Goal: Find specific page/section: Find specific page/section

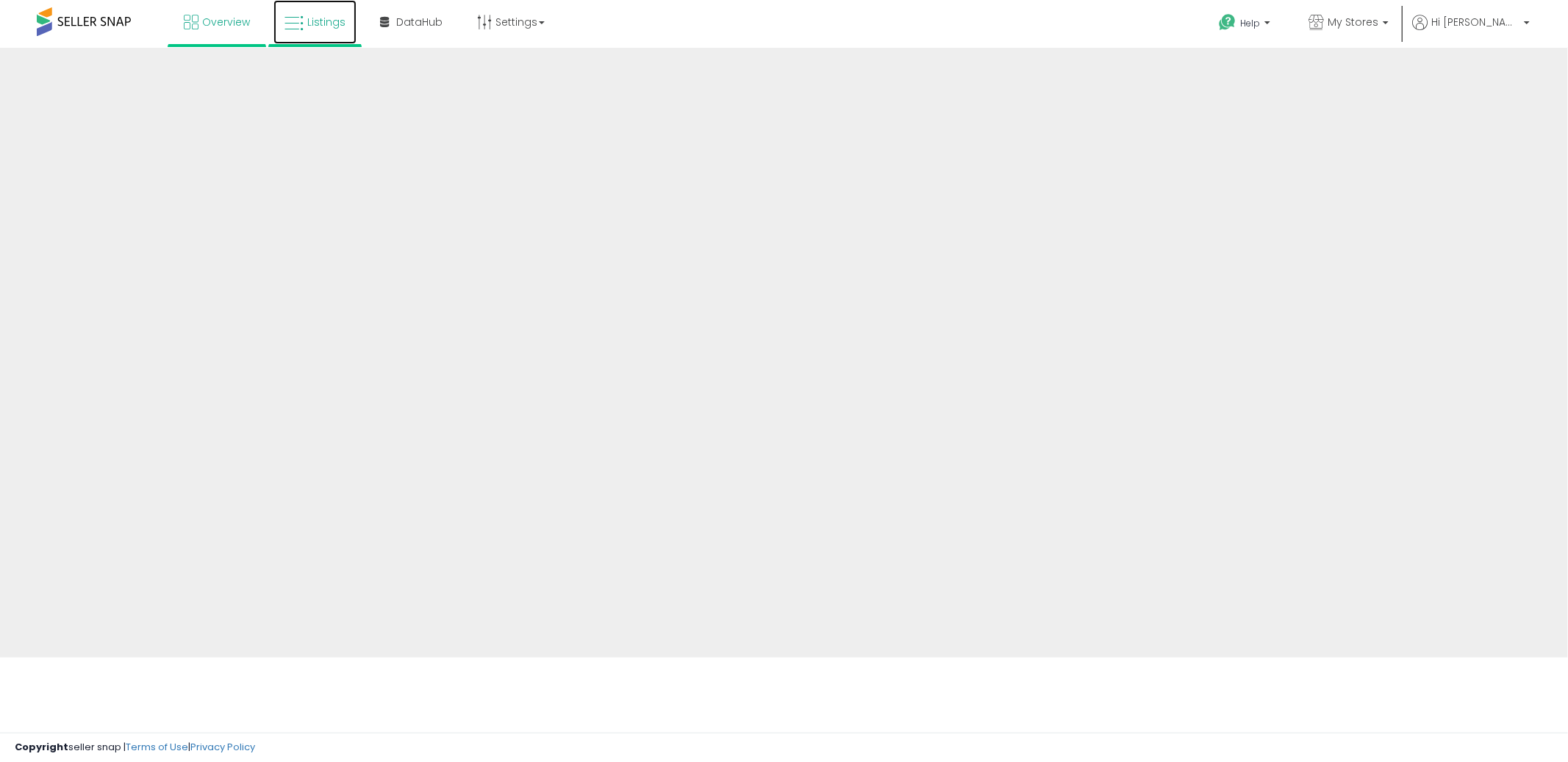
click at [315, 17] on span "Listings" at bounding box center [326, 21] width 38 height 14
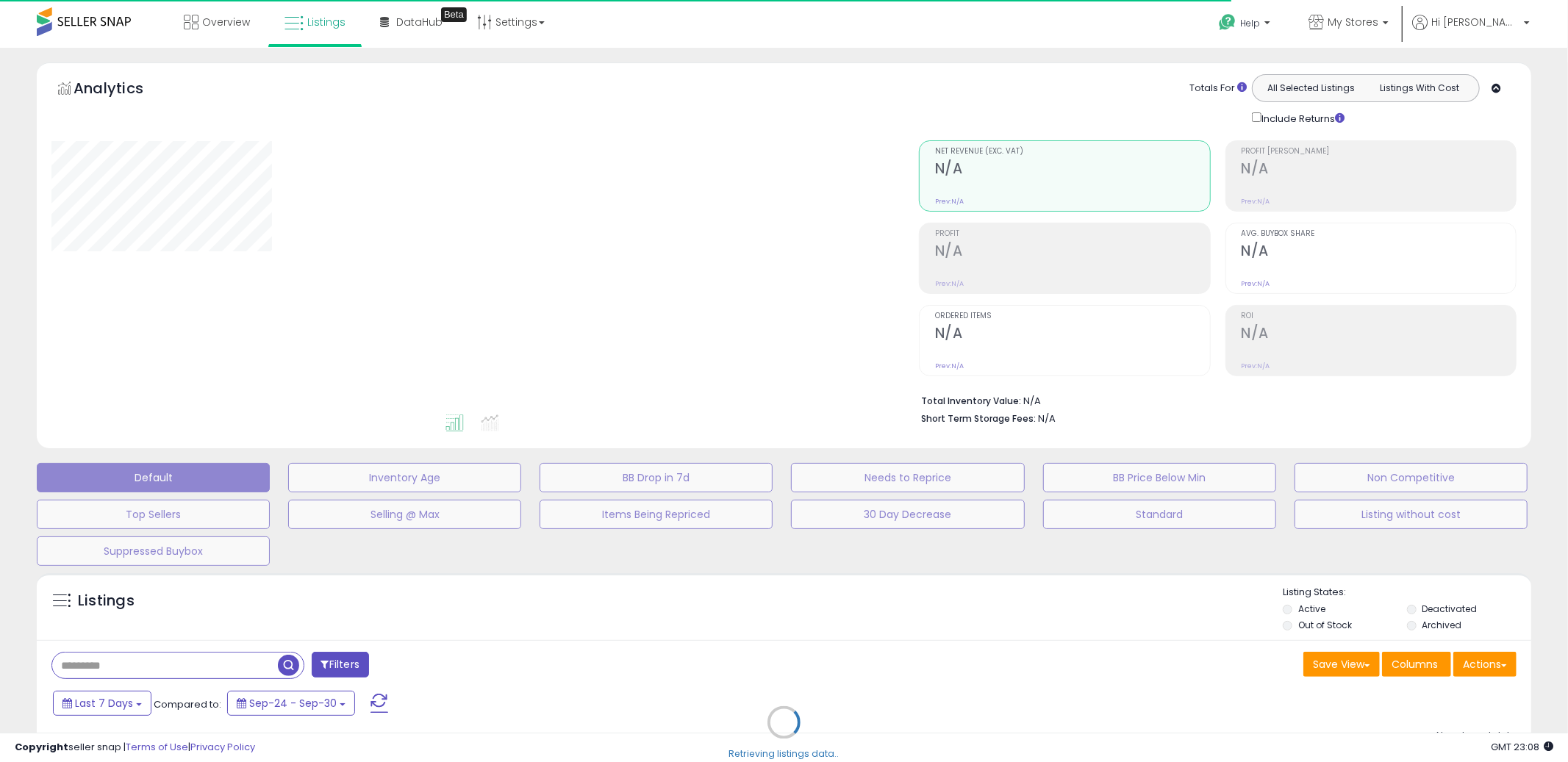
click at [570, 647] on div "Retrieving listings data.." at bounding box center [784, 733] width 1516 height 335
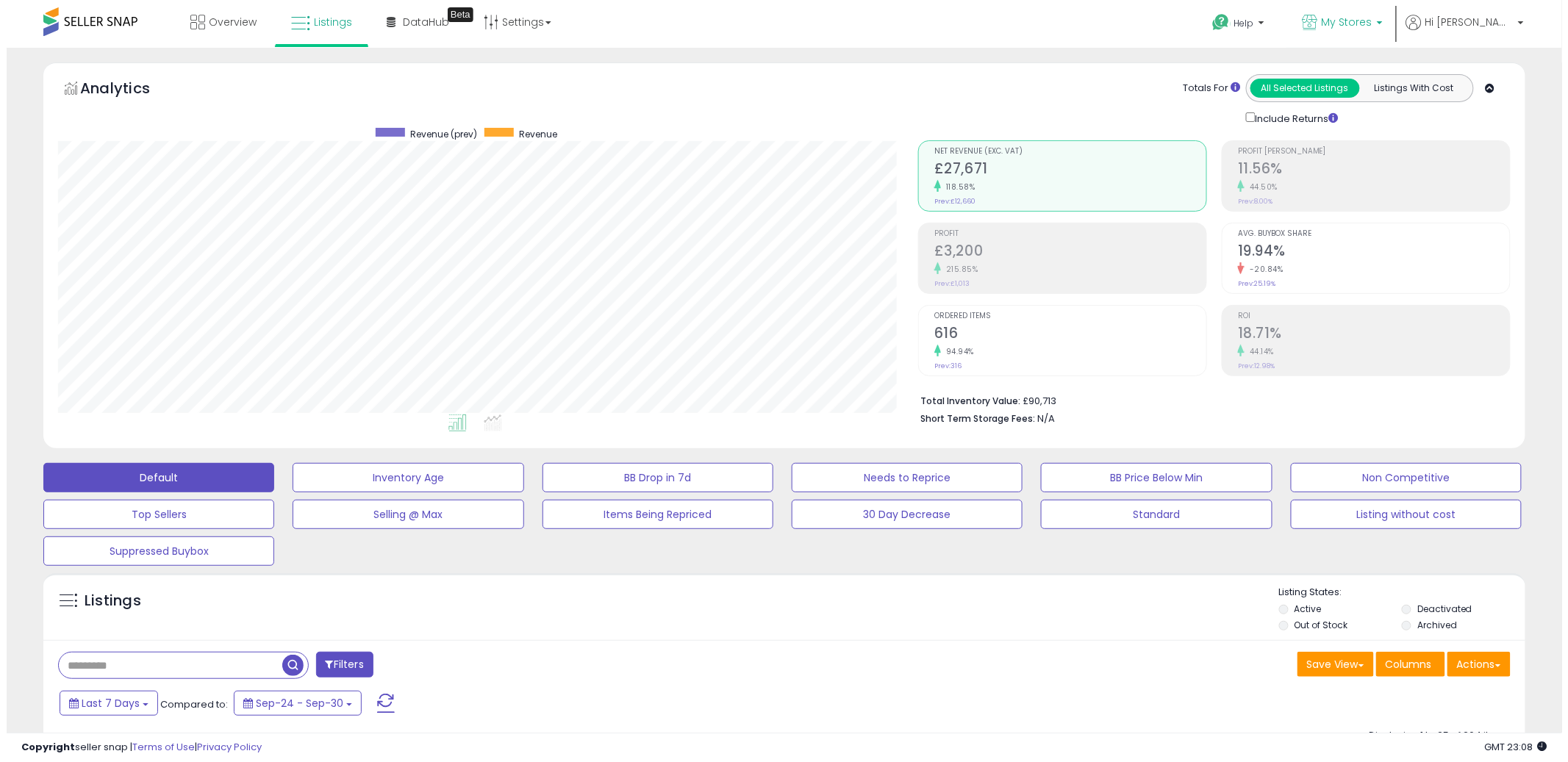
scroll to position [301, 860]
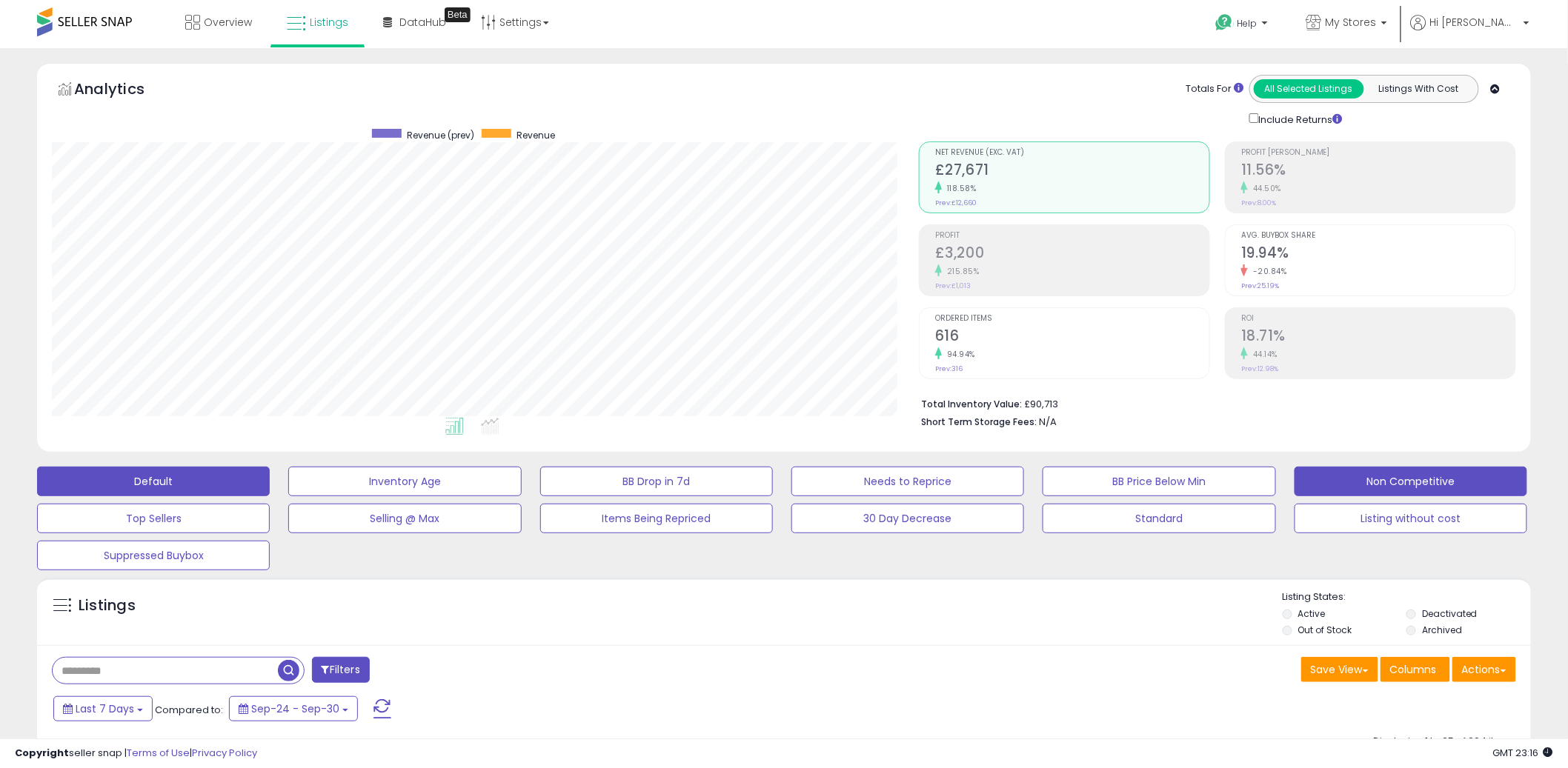
click at [1362, 478] on button "Non Competitive" at bounding box center [1412, 481] width 233 height 30
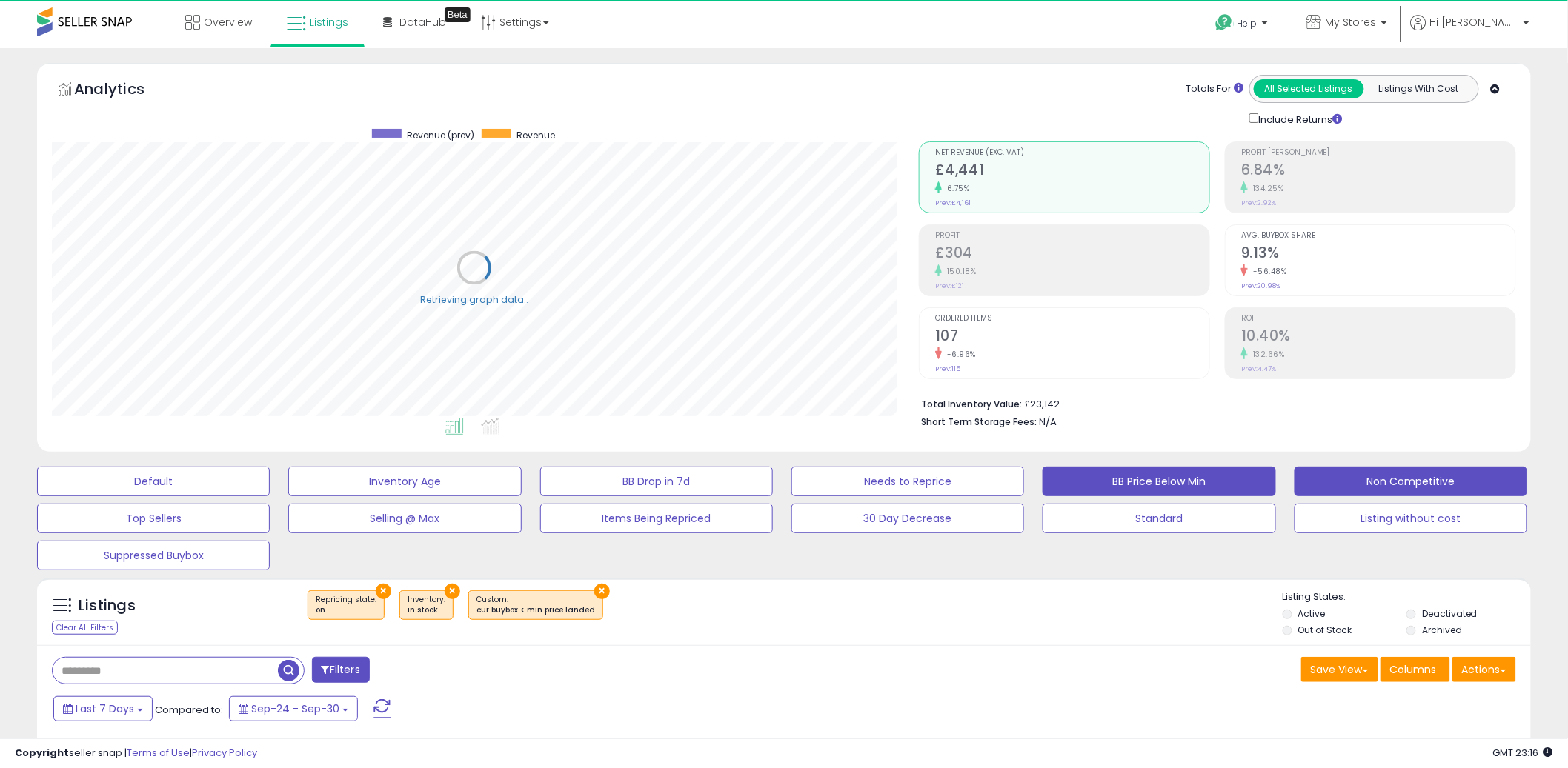
click at [1173, 489] on button "BB Price Below Min" at bounding box center [1159, 481] width 233 height 30
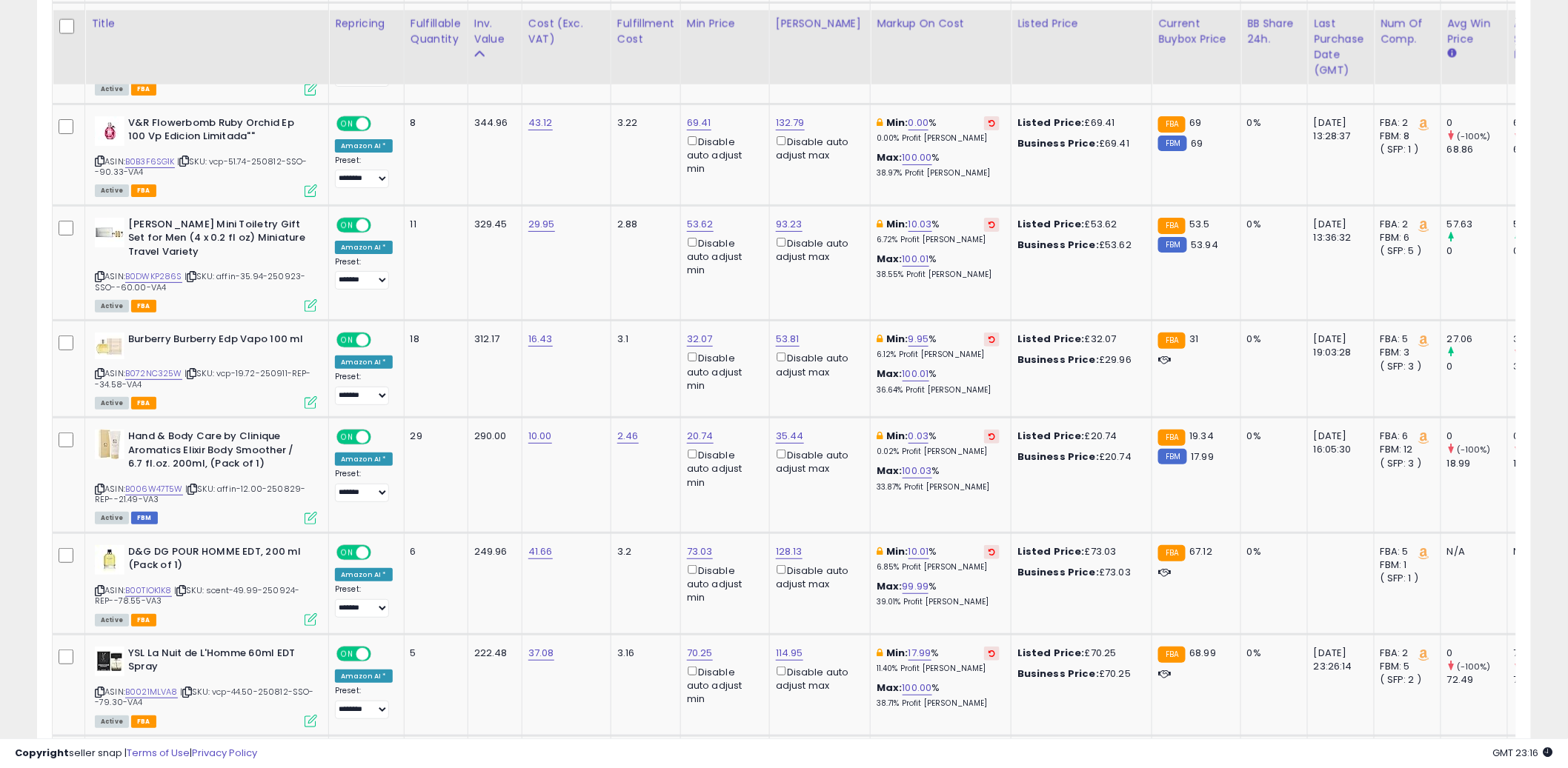
scroll to position [2775, 0]
